Goal: Find specific page/section: Find specific page/section

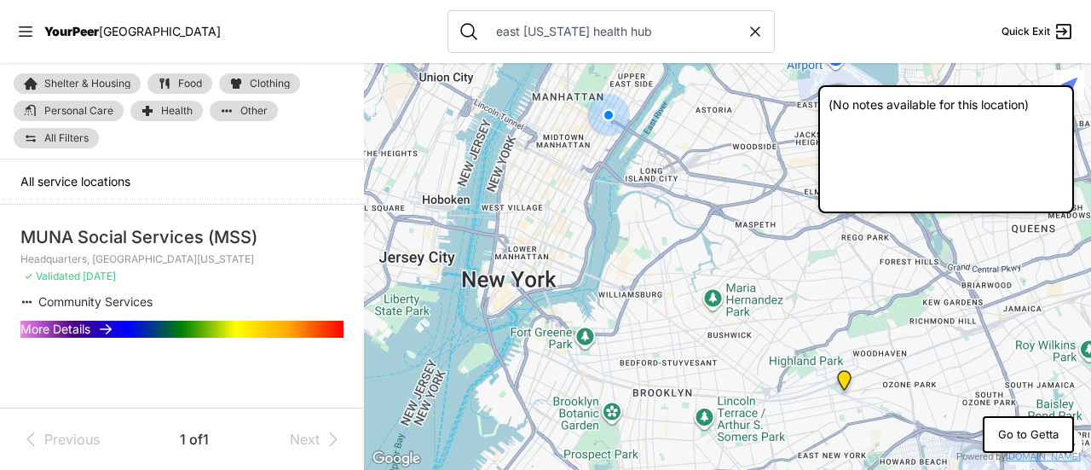
click at [498, 32] on input "east [US_STATE] health hub" at bounding box center [616, 31] width 261 height 17
click at [498, 32] on input "east [US_STATE] health hubhn" at bounding box center [616, 31] width 261 height 17
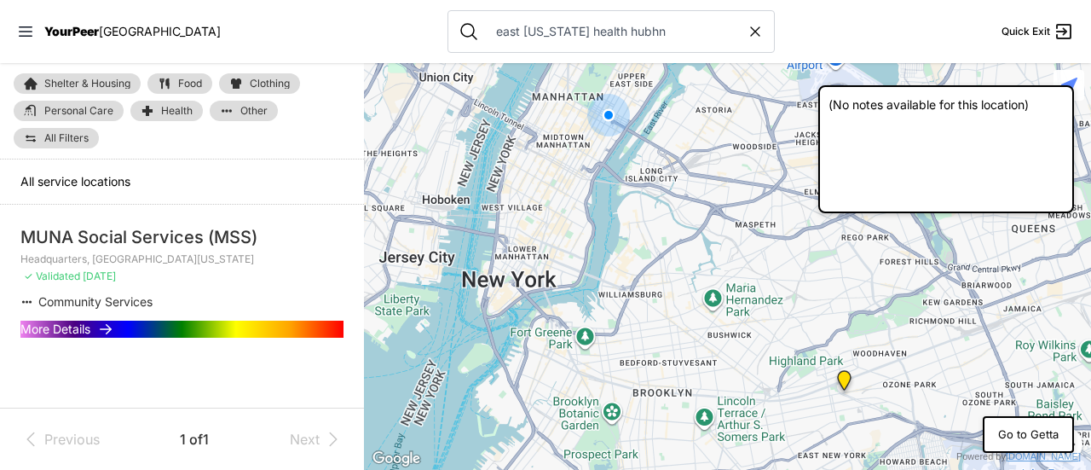
click at [498, 32] on input "east [US_STATE] health hubhn" at bounding box center [616, 31] width 261 height 17
type input "community healthcare network"
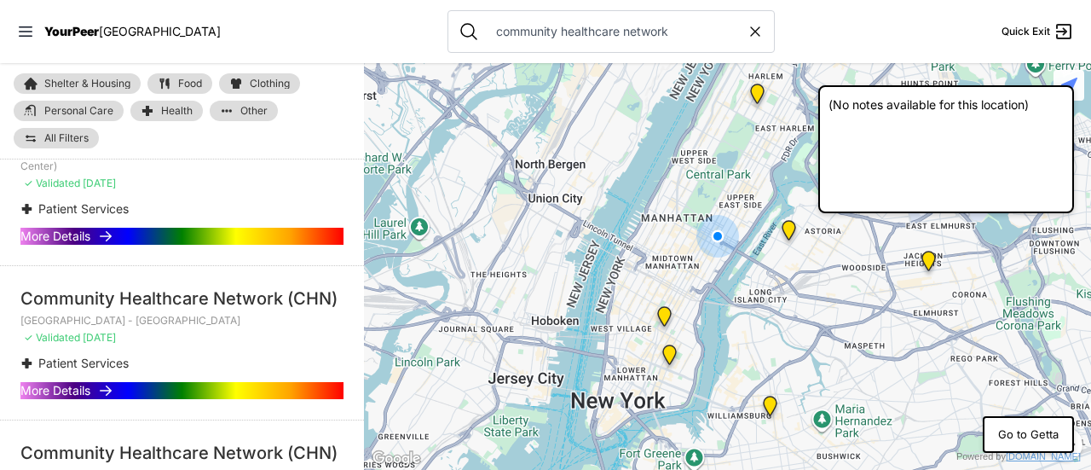
scroll to position [1189, 0]
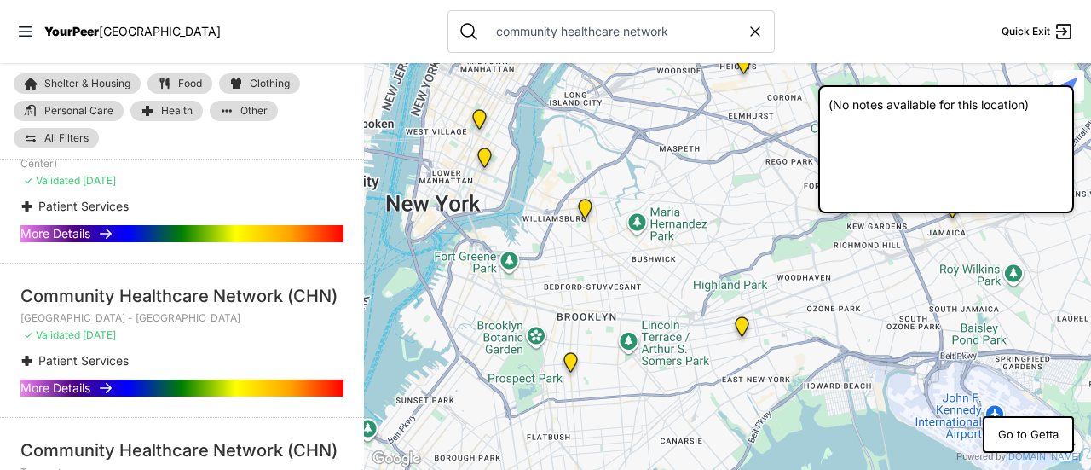
drag, startPoint x: 645, startPoint y: 272, endPoint x: 556, endPoint y: 158, distance: 145.1
click at [556, 158] on div at bounding box center [727, 266] width 727 height 407
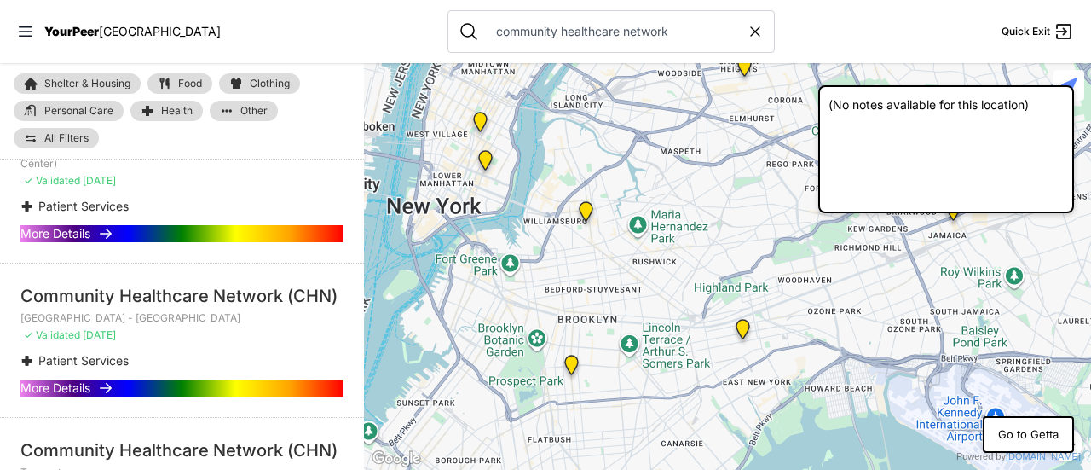
click at [738, 324] on img "East New York (Dr. Betty Shabazz Health Center)" at bounding box center [742, 332] width 21 height 27
click at [745, 328] on img "East New York (Dr. Betty Shabazz Health Center)" at bounding box center [742, 332] width 21 height 27
click at [743, 330] on img "East New York (Dr. Betty Shabazz Health Center)" at bounding box center [742, 332] width 21 height 27
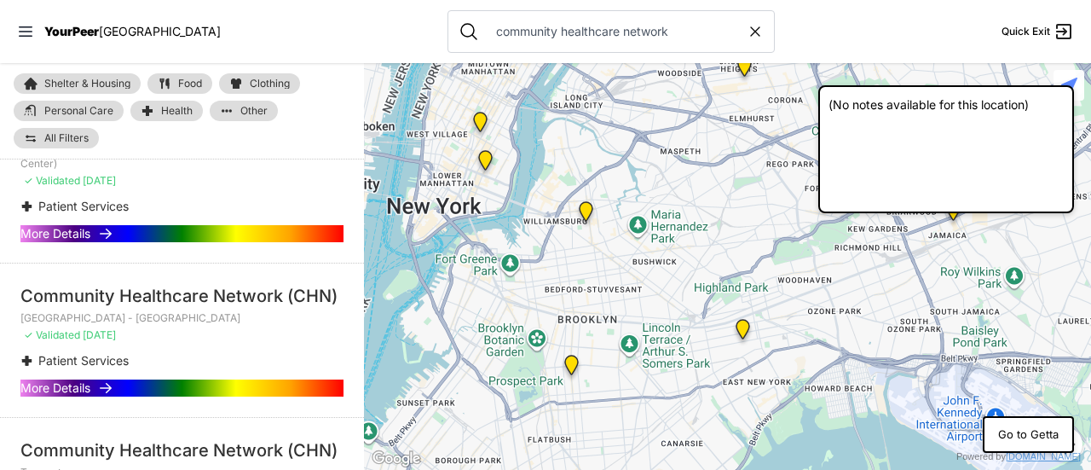
click at [743, 330] on img "East New York (Dr. Betty Shabazz Health Center)" at bounding box center [742, 332] width 21 height 27
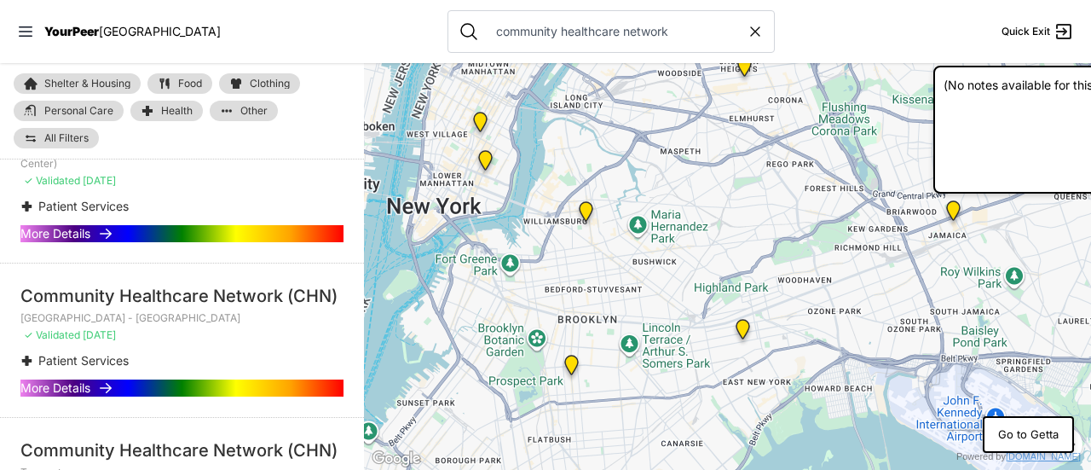
drag, startPoint x: 944, startPoint y: 127, endPoint x: 1090, endPoint y: 104, distance: 148.4
click at [1090, 104] on div "(No notes available for this location)" at bounding box center [1061, 130] width 256 height 128
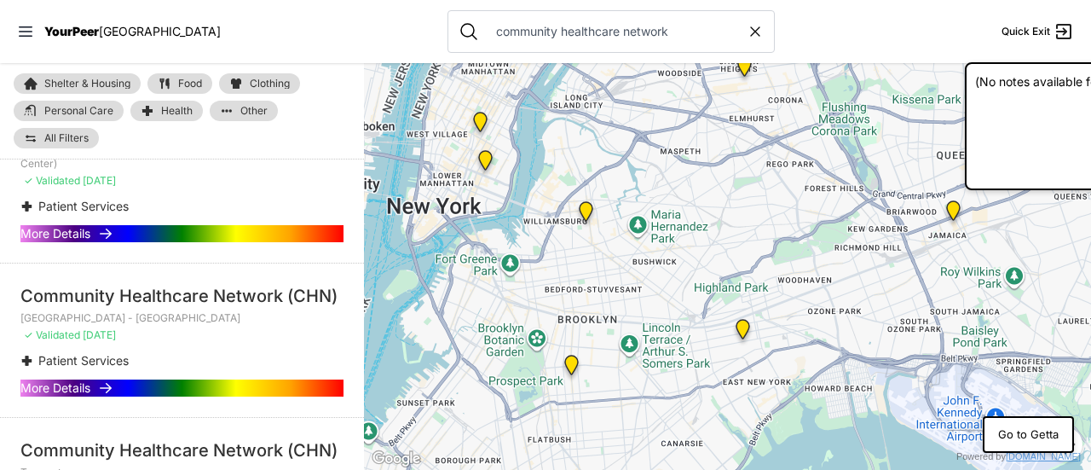
click at [744, 325] on img "East New York (Dr. Betty Shabazz Health Center)" at bounding box center [742, 332] width 21 height 27
